Goal: Information Seeking & Learning: Learn about a topic

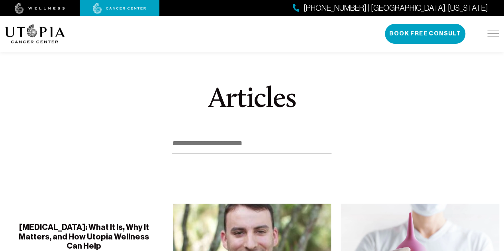
click at [40, 32] on img at bounding box center [35, 33] width 60 height 19
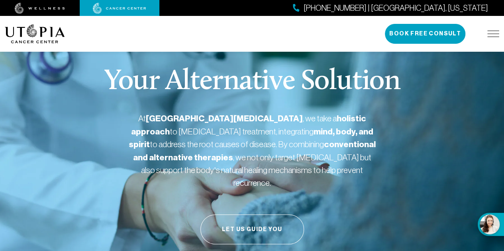
click at [493, 35] on img at bounding box center [493, 34] width 12 height 6
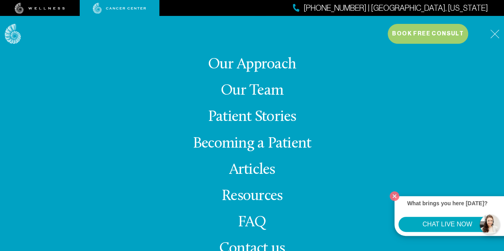
scroll to position [40, 0]
click at [249, 65] on link "Our Approach" at bounding box center [252, 65] width 88 height 16
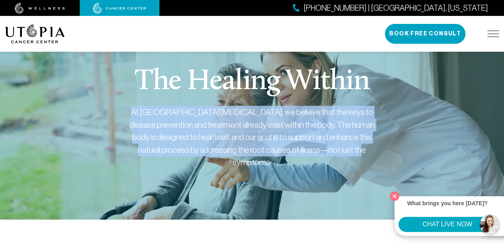
drag, startPoint x: 138, startPoint y: 111, endPoint x: 356, endPoint y: 150, distance: 222.1
click at [356, 150] on div "At Utopia Cancer Center, we believe that the keys to disease prevention and tre…" at bounding box center [252, 137] width 247 height 63
copy div "At Utopia Cancer Center, we believe that the keys to disease prevention and tre…"
